Goal: Transaction & Acquisition: Book appointment/travel/reservation

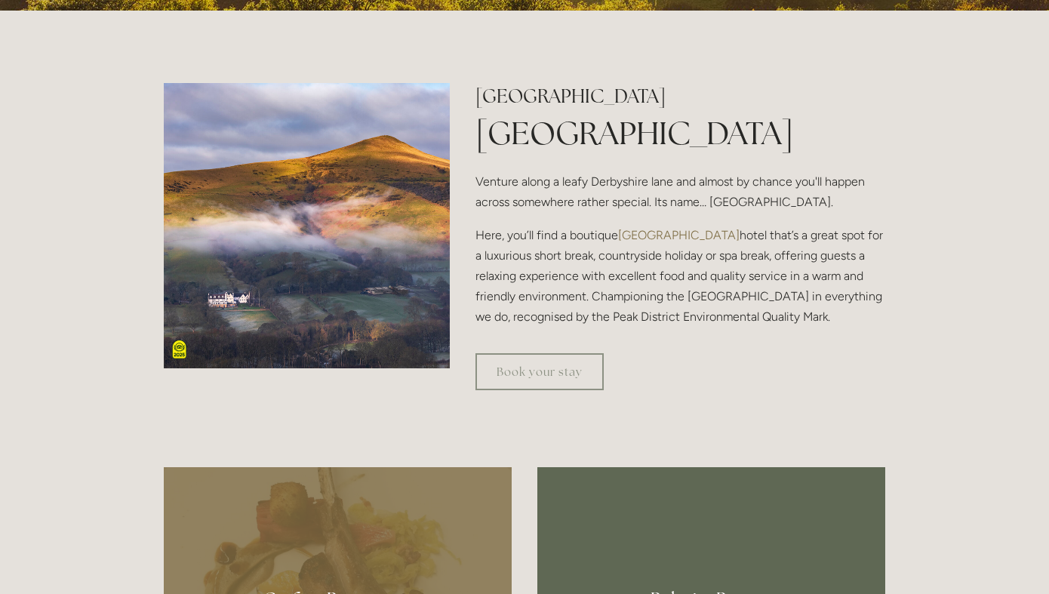
scroll to position [494, 0]
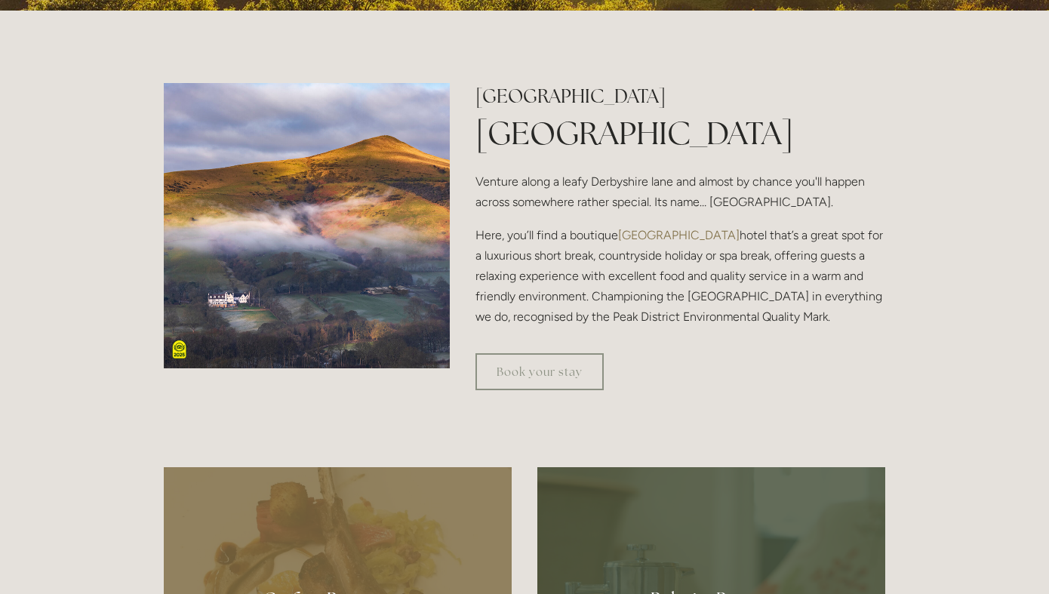
click at [660, 304] on p "Here, you’ll find a boutique [GEOGRAPHIC_DATA] that’s a great spot for a luxuri…" at bounding box center [680, 276] width 410 height 103
click at [555, 362] on link "Book your stay" at bounding box center [539, 371] width 128 height 37
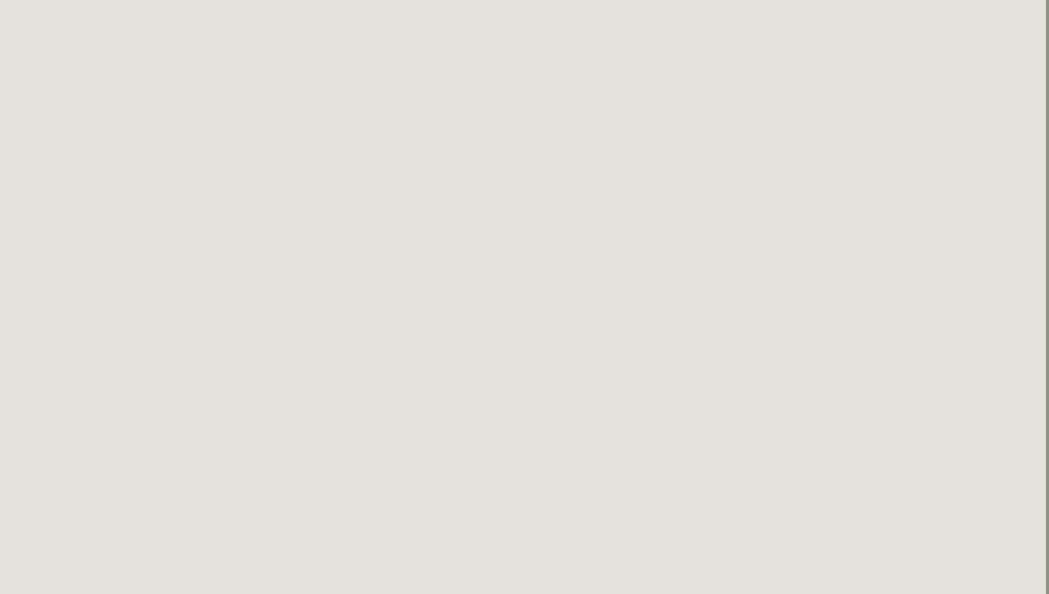
scroll to position [29, 3]
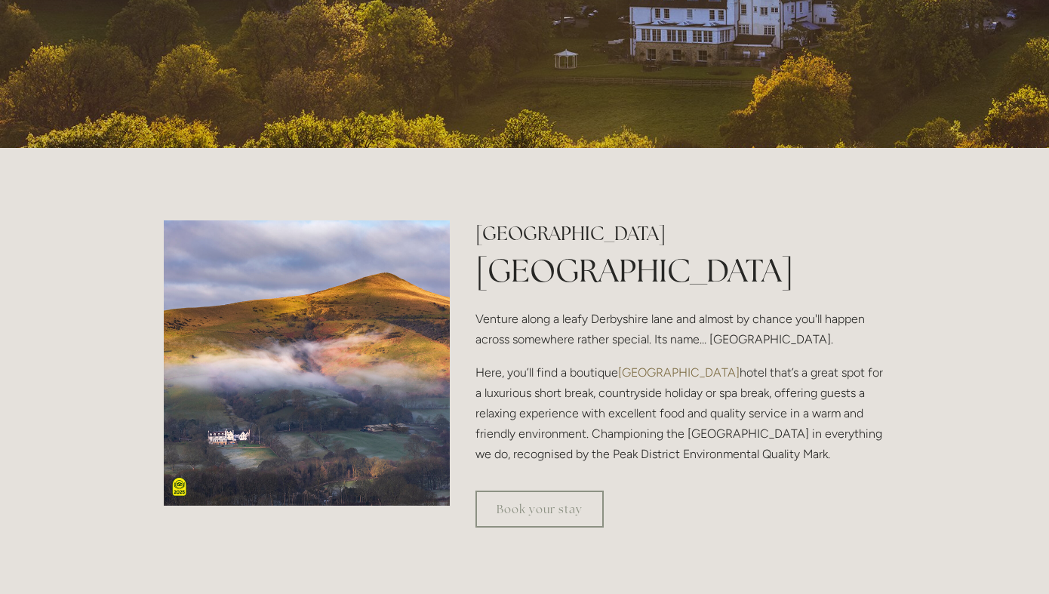
scroll to position [359, 0]
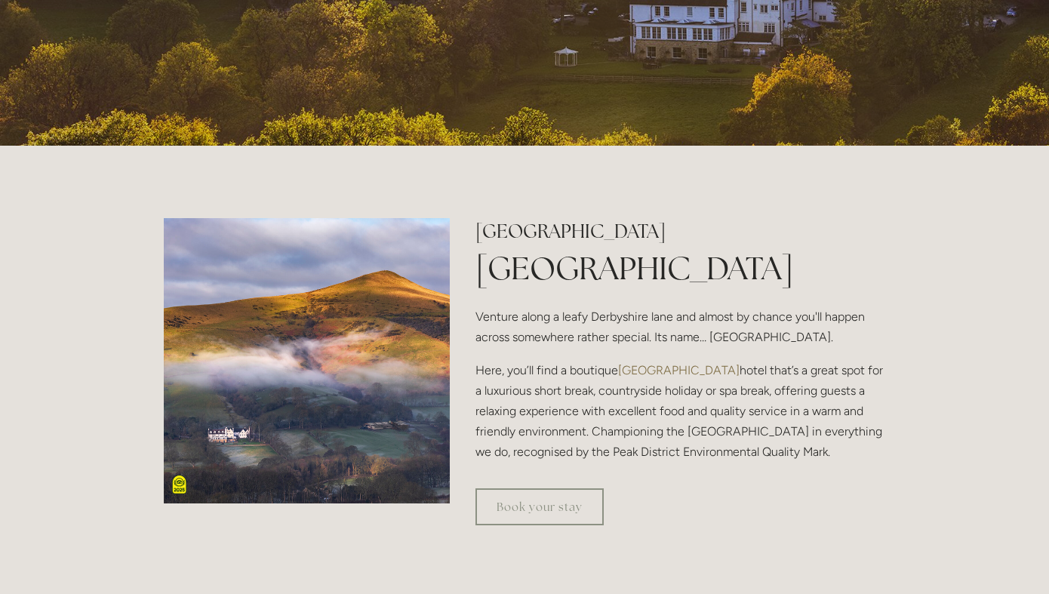
click at [691, 279] on h1 "[GEOGRAPHIC_DATA]" at bounding box center [680, 268] width 410 height 45
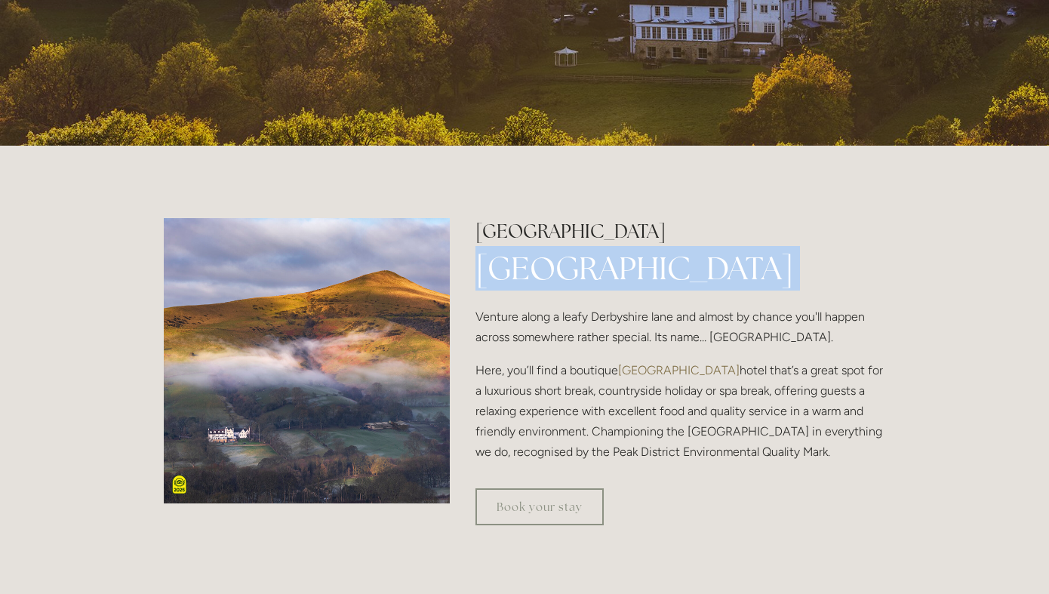
click at [691, 279] on h1 "[GEOGRAPHIC_DATA]" at bounding box center [680, 268] width 410 height 45
click at [681, 334] on p "Venture along a leafy Derbyshire lane and almost by chance you'll happen across…" at bounding box center [680, 326] width 410 height 41
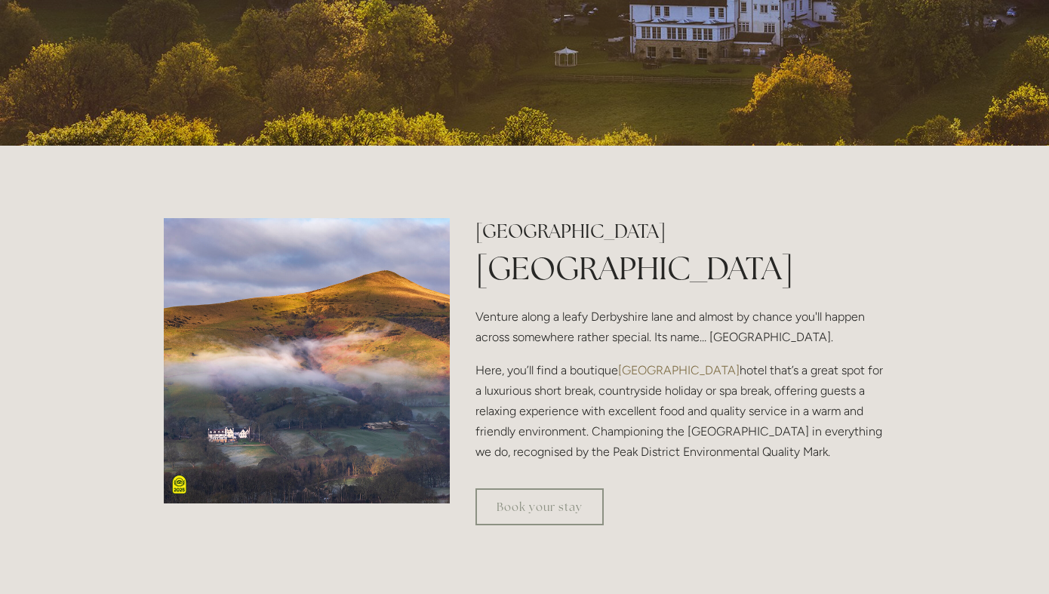
click at [681, 334] on p "Venture along a leafy Derbyshire lane and almost by chance you'll happen across…" at bounding box center [680, 326] width 410 height 41
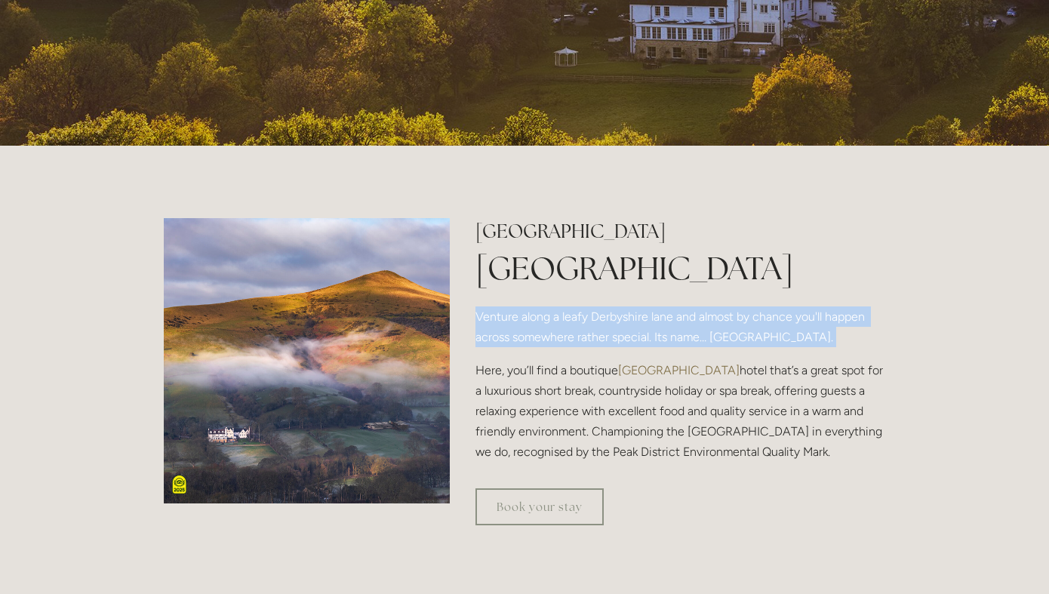
click at [667, 410] on p "Here, you’ll find a boutique [GEOGRAPHIC_DATA] that’s a great spot for a luxuri…" at bounding box center [680, 411] width 410 height 103
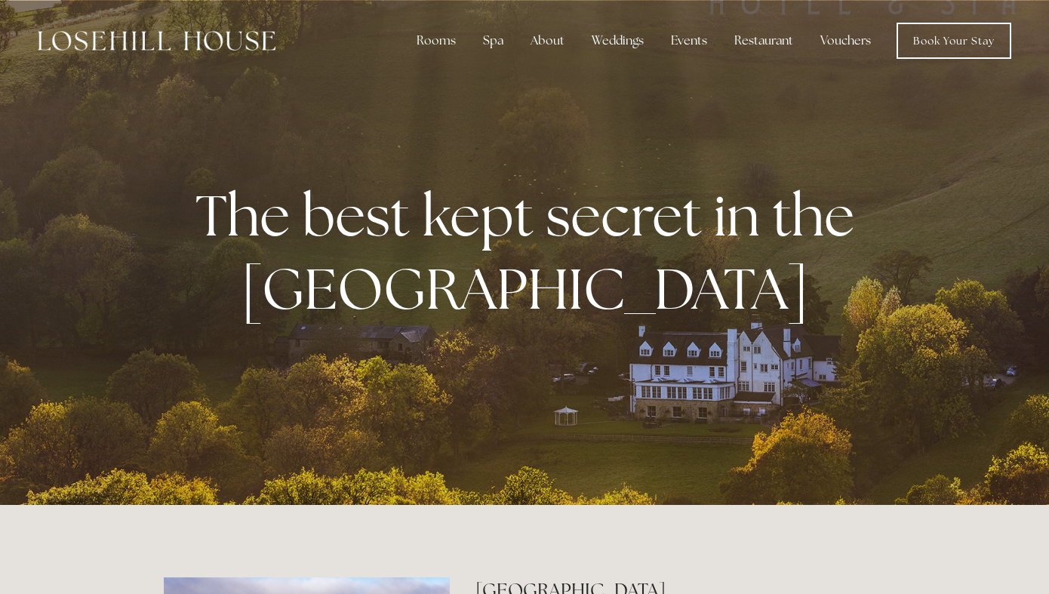
scroll to position [0, 0]
